Goal: Use online tool/utility: Utilize a website feature to perform a specific function

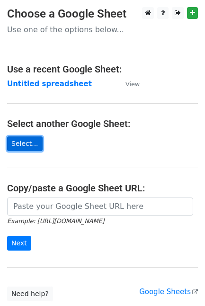
click at [28, 146] on link "Select..." at bounding box center [25, 143] width 36 height 15
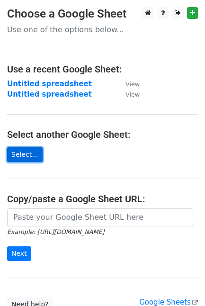
click at [18, 154] on link "Select..." at bounding box center [25, 154] width 36 height 15
